Goal: Information Seeking & Learning: Learn about a topic

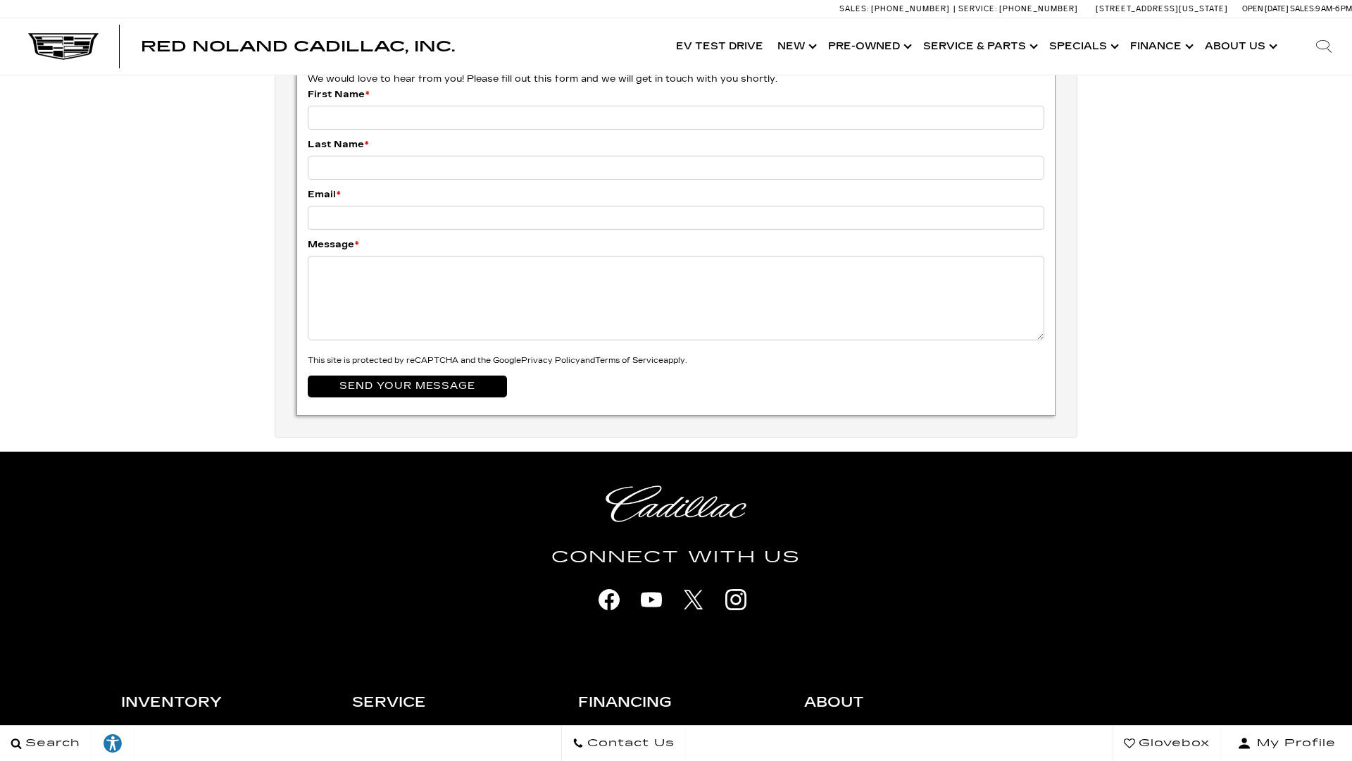
scroll to position [5032, 0]
